Goal: Task Accomplishment & Management: Manage account settings

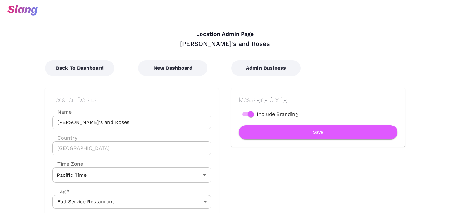
click at [71, 121] on input "Ruby's and Roses" at bounding box center [131, 123] width 159 height 14
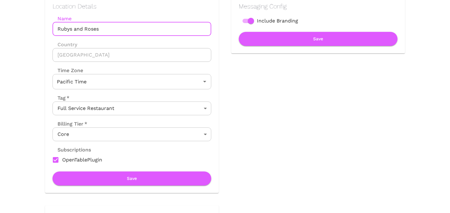
scroll to position [97, 0]
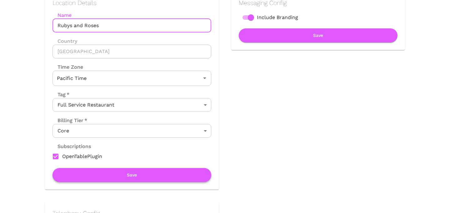
type input "Rubys and Roses"
click at [104, 177] on button "Save" at bounding box center [131, 175] width 159 height 14
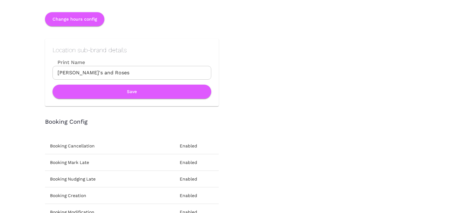
scroll to position [667, 0]
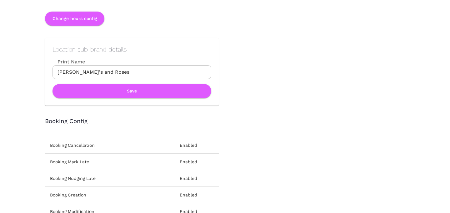
click at [71, 72] on input "Ruby's and Roses" at bounding box center [131, 72] width 159 height 14
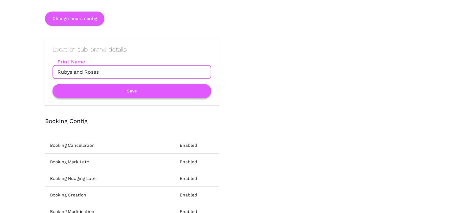
type input "Rubys and Roses"
click at [108, 90] on button "Save" at bounding box center [131, 91] width 159 height 14
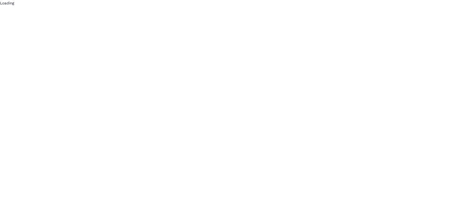
scroll to position [0, 0]
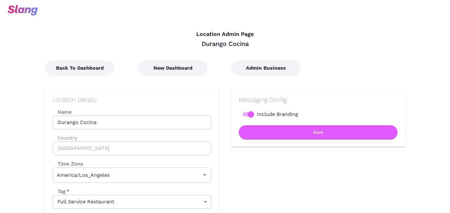
type input "Pacific Time"
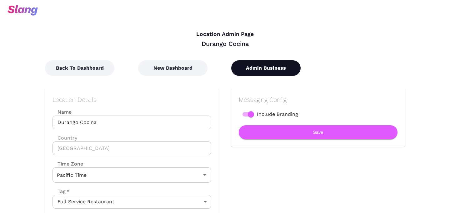
click at [257, 68] on button "Admin Business" at bounding box center [265, 68] width 69 height 16
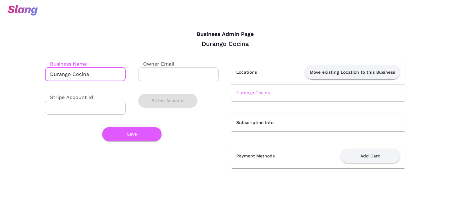
click at [98, 77] on input "Durango Cocina" at bounding box center [85, 74] width 81 height 14
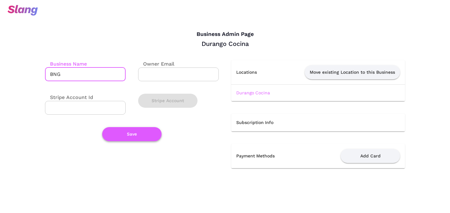
type input "BNG"
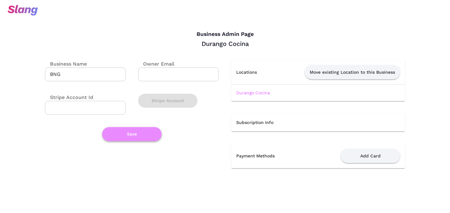
click at [144, 139] on button "Save" at bounding box center [131, 134] width 59 height 14
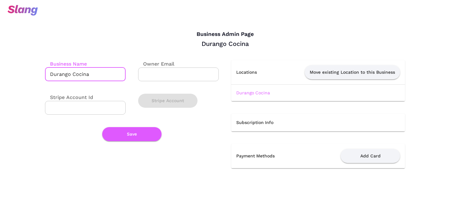
click at [79, 75] on input "Durango Cocina" at bounding box center [85, 74] width 81 height 14
type input "BNG"
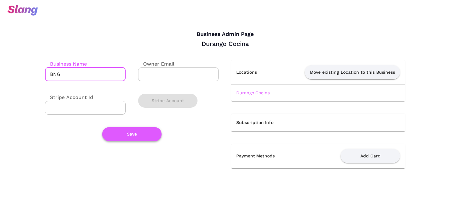
click at [127, 131] on button "Save" at bounding box center [131, 134] width 59 height 14
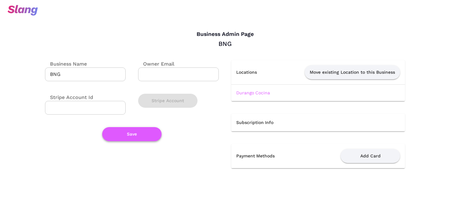
click at [135, 136] on button "Save" at bounding box center [131, 134] width 59 height 14
